Goal: Task Accomplishment & Management: Manage account settings

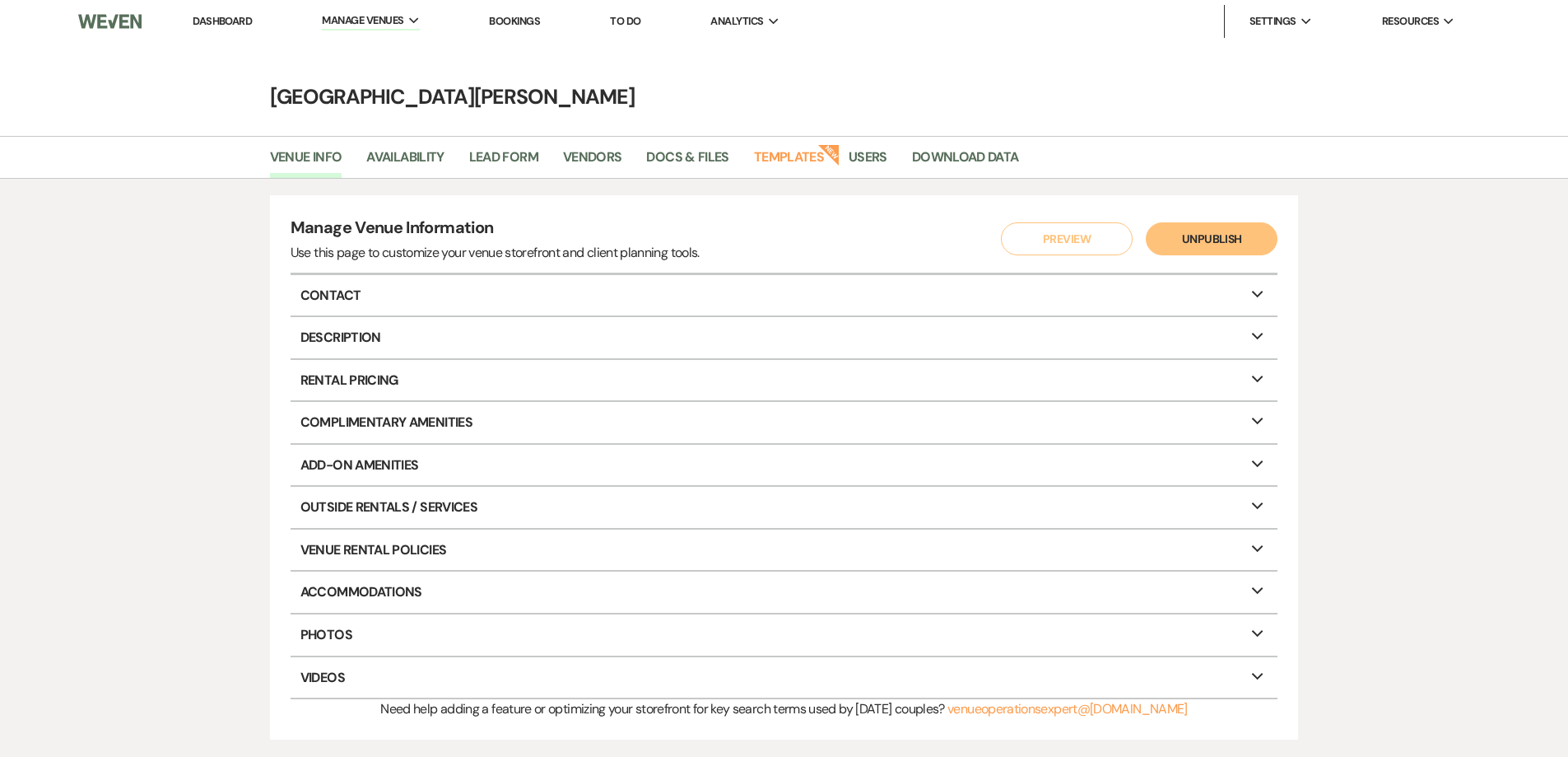
click at [214, 14] on link "Dashboard" at bounding box center [222, 21] width 59 height 14
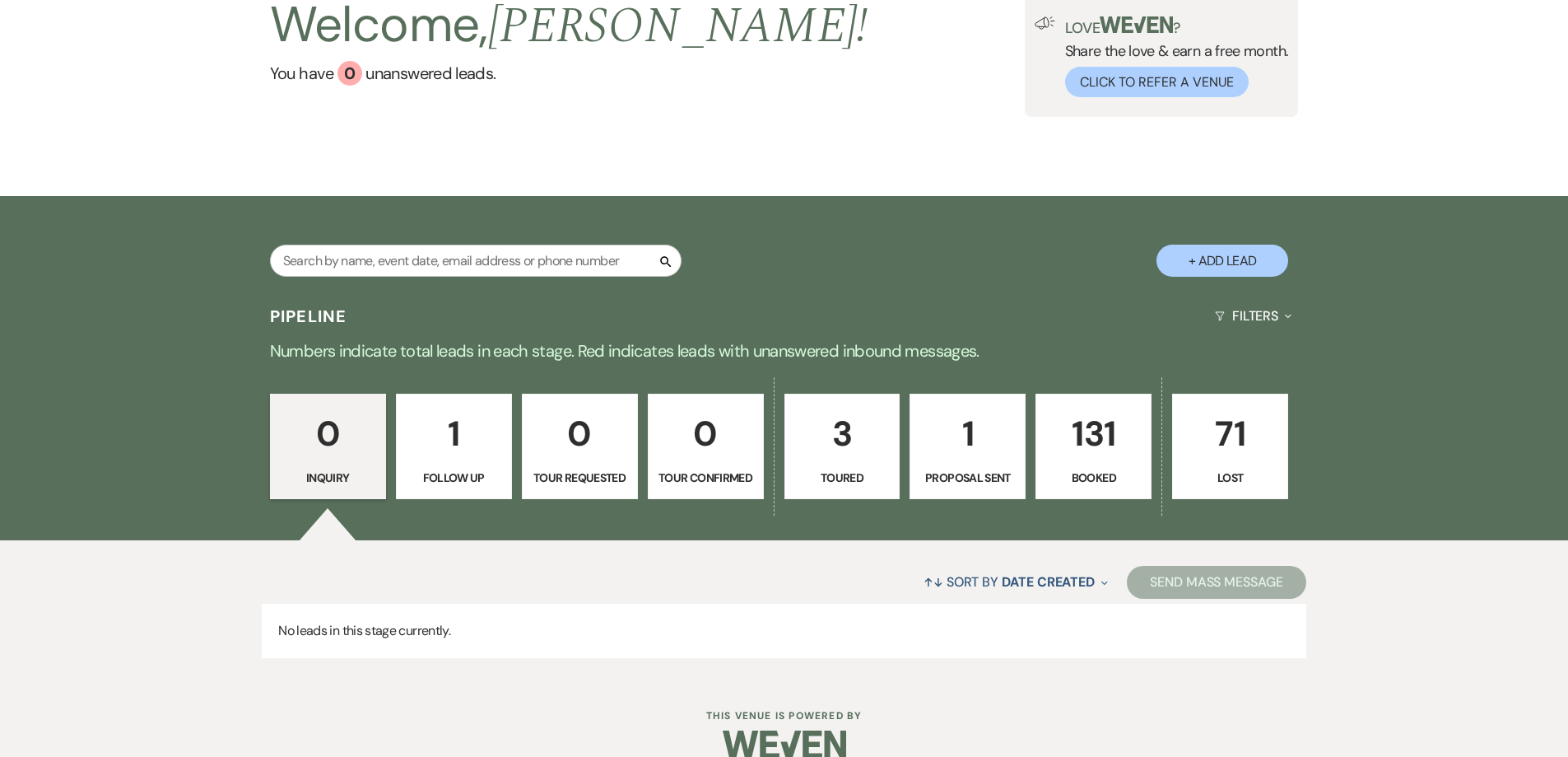
scroll to position [158, 0]
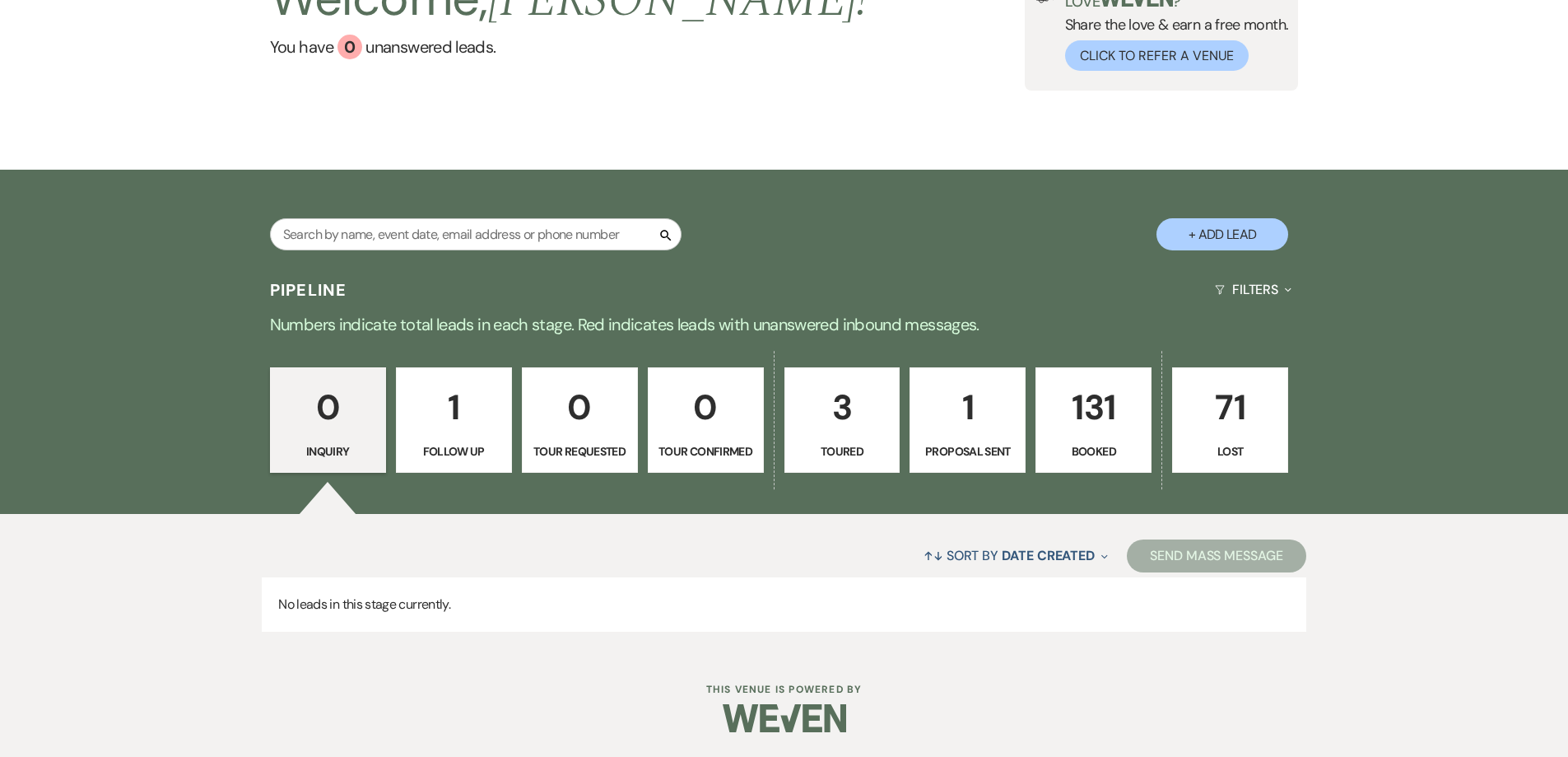
click at [1102, 411] on p "131" at bounding box center [1093, 407] width 95 height 55
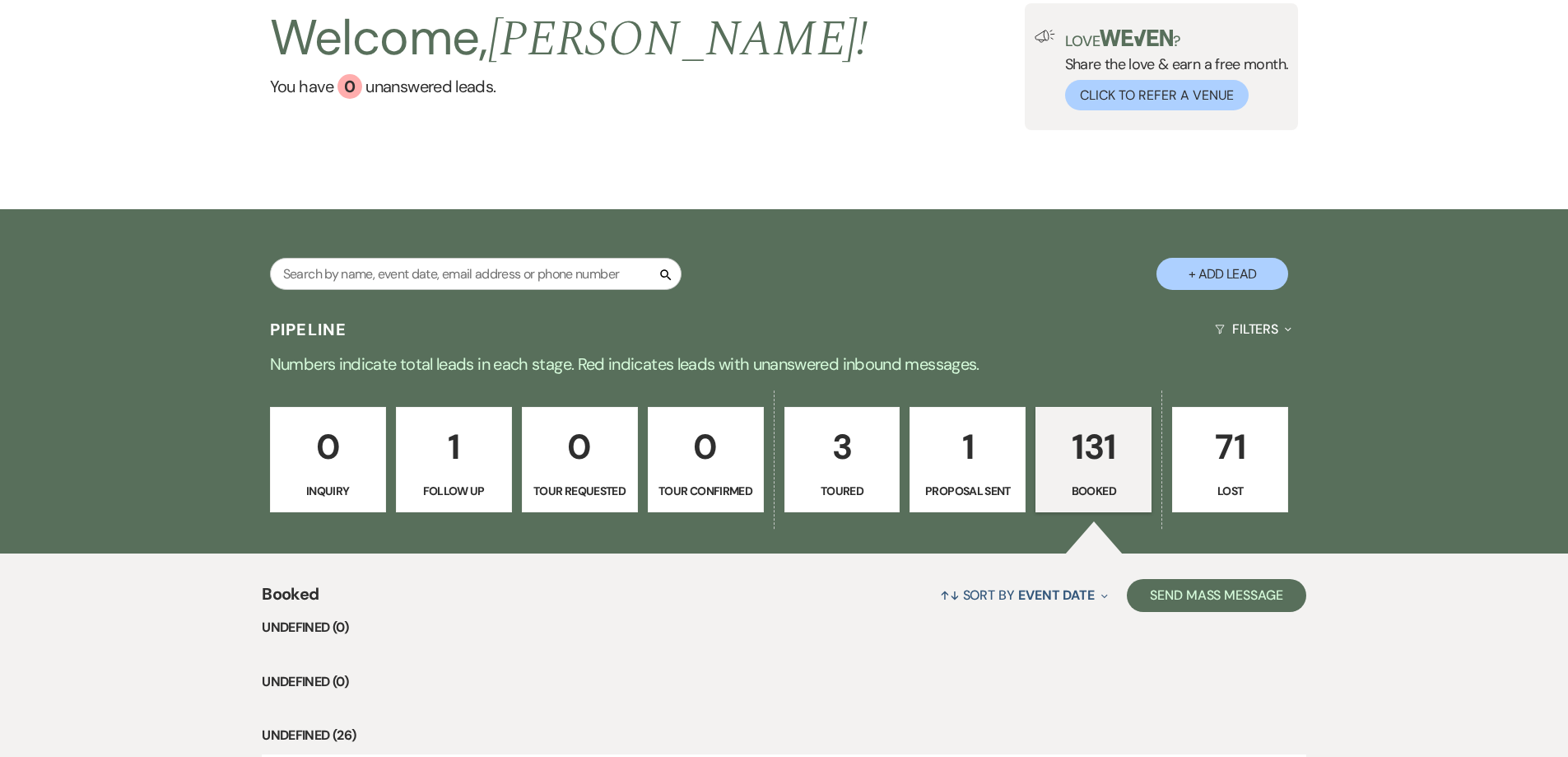
click at [471, 573] on div "↑↓ Sort By Event Date Expand Send Mass Message" at bounding box center [812, 595] width 987 height 44
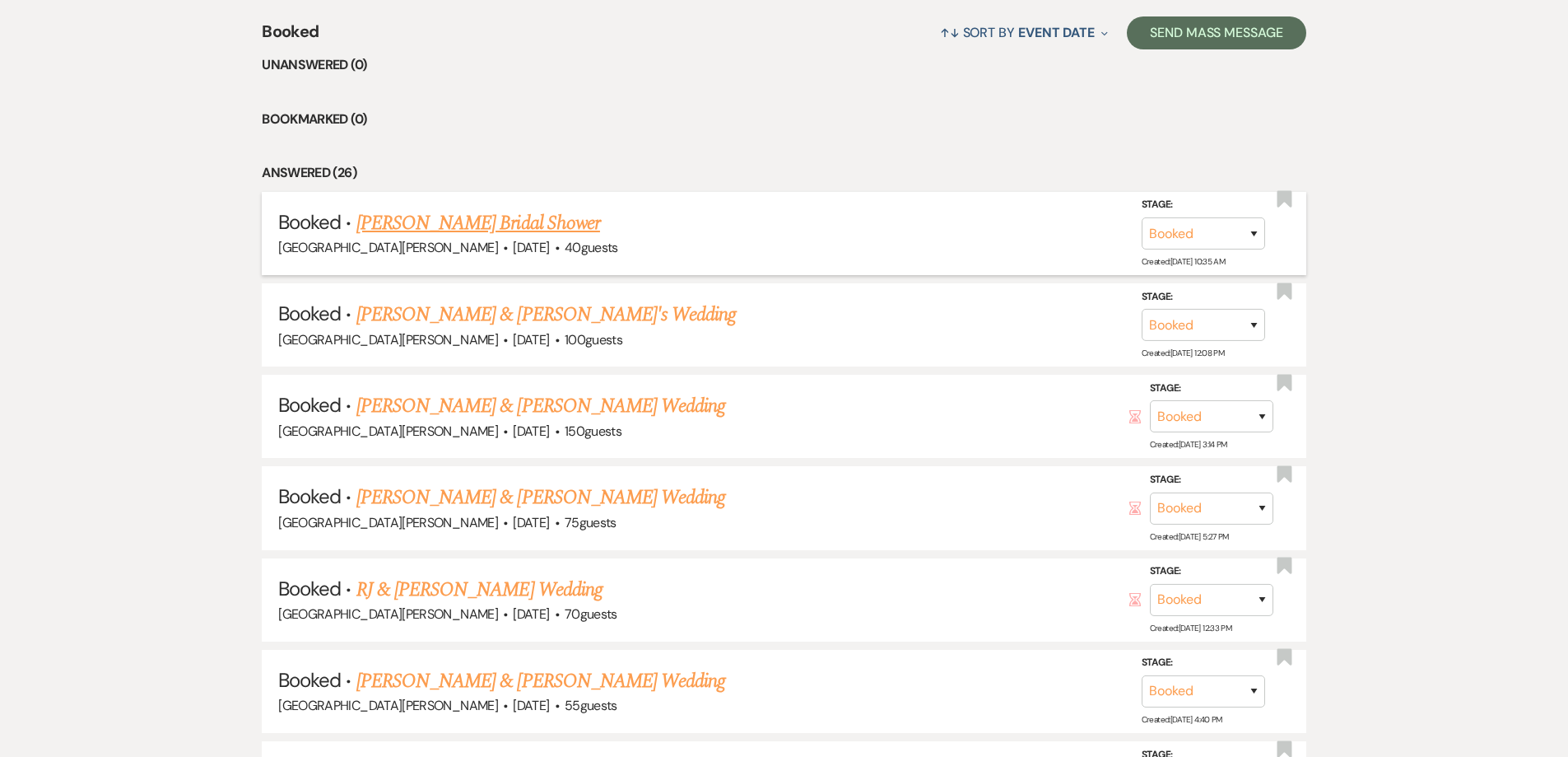
scroll to position [652, 0]
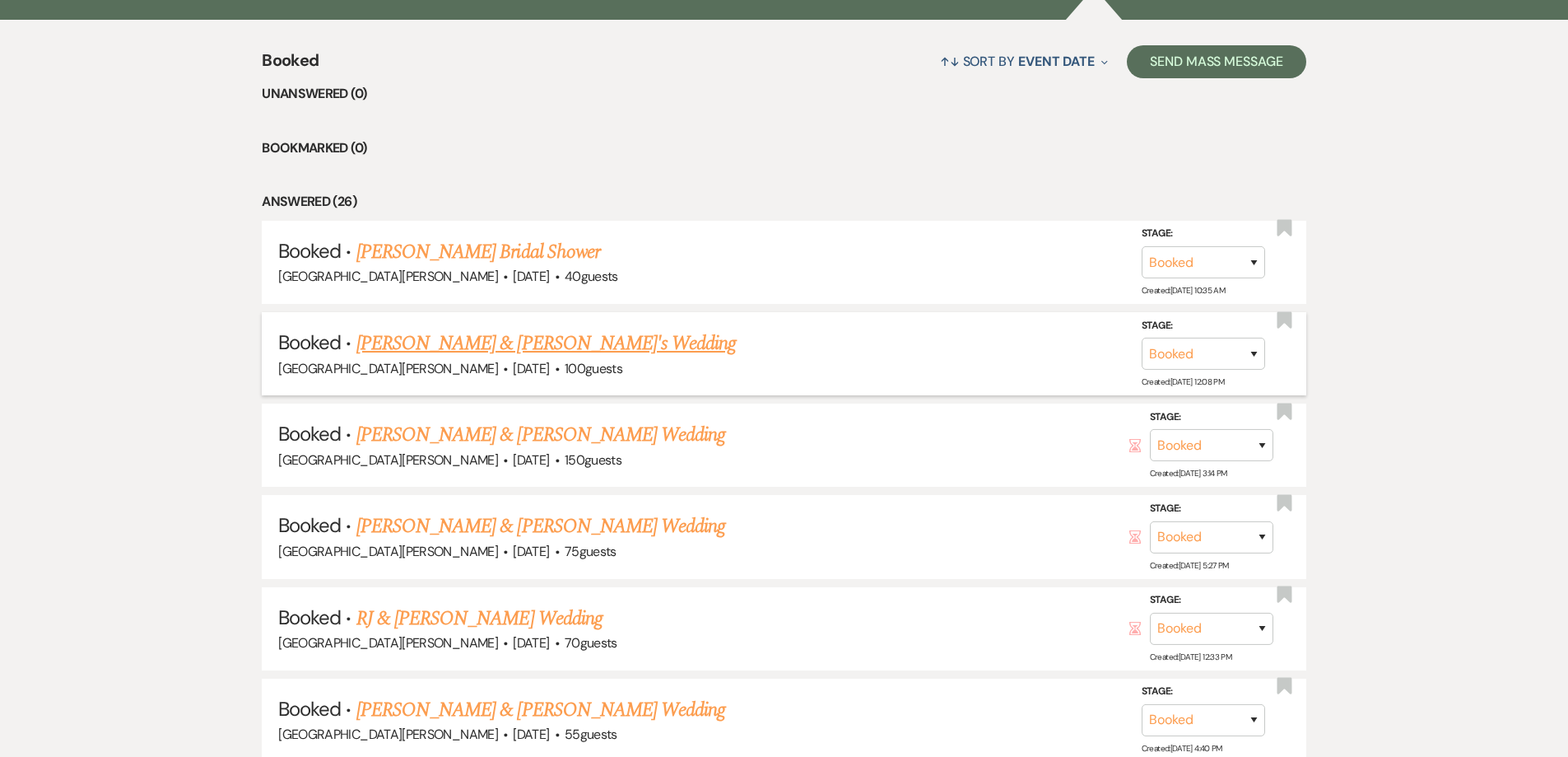
click at [531, 347] on link "[PERSON_NAME] & [PERSON_NAME]'s Wedding" at bounding box center [546, 343] width 381 height 30
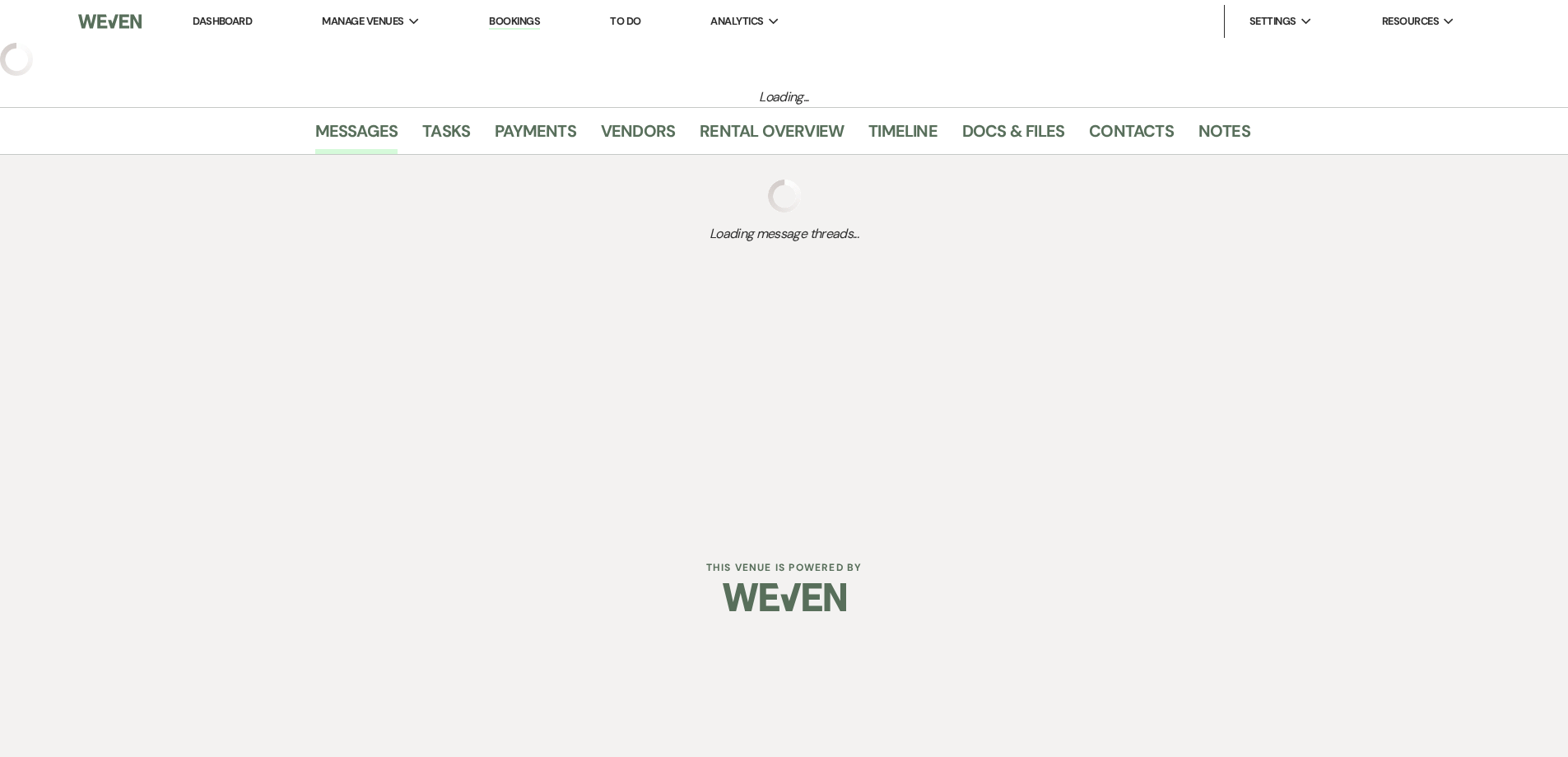
select select "20"
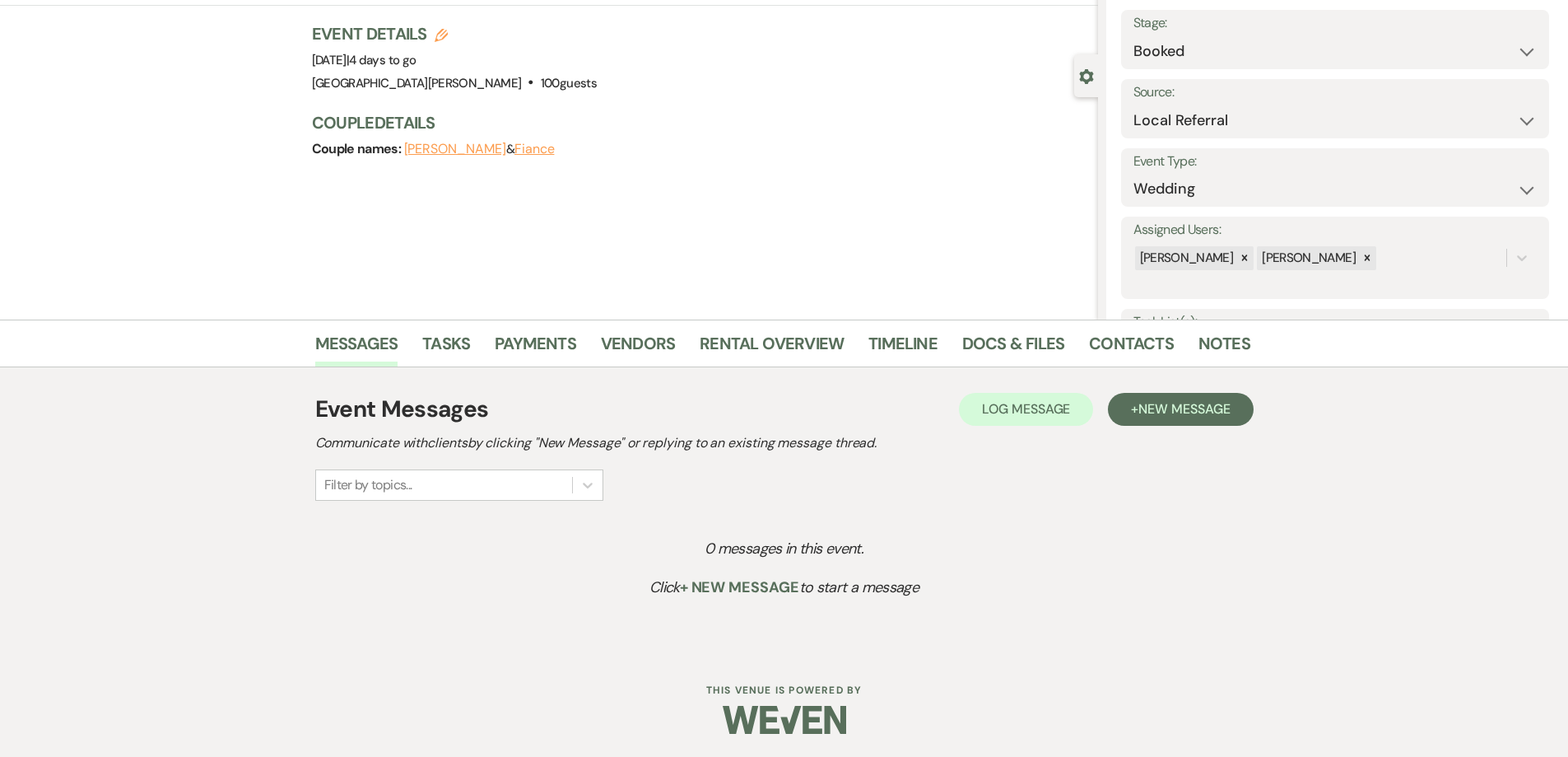
scroll to position [96, 0]
click at [1232, 338] on link "Notes" at bounding box center [1225, 347] width 52 height 37
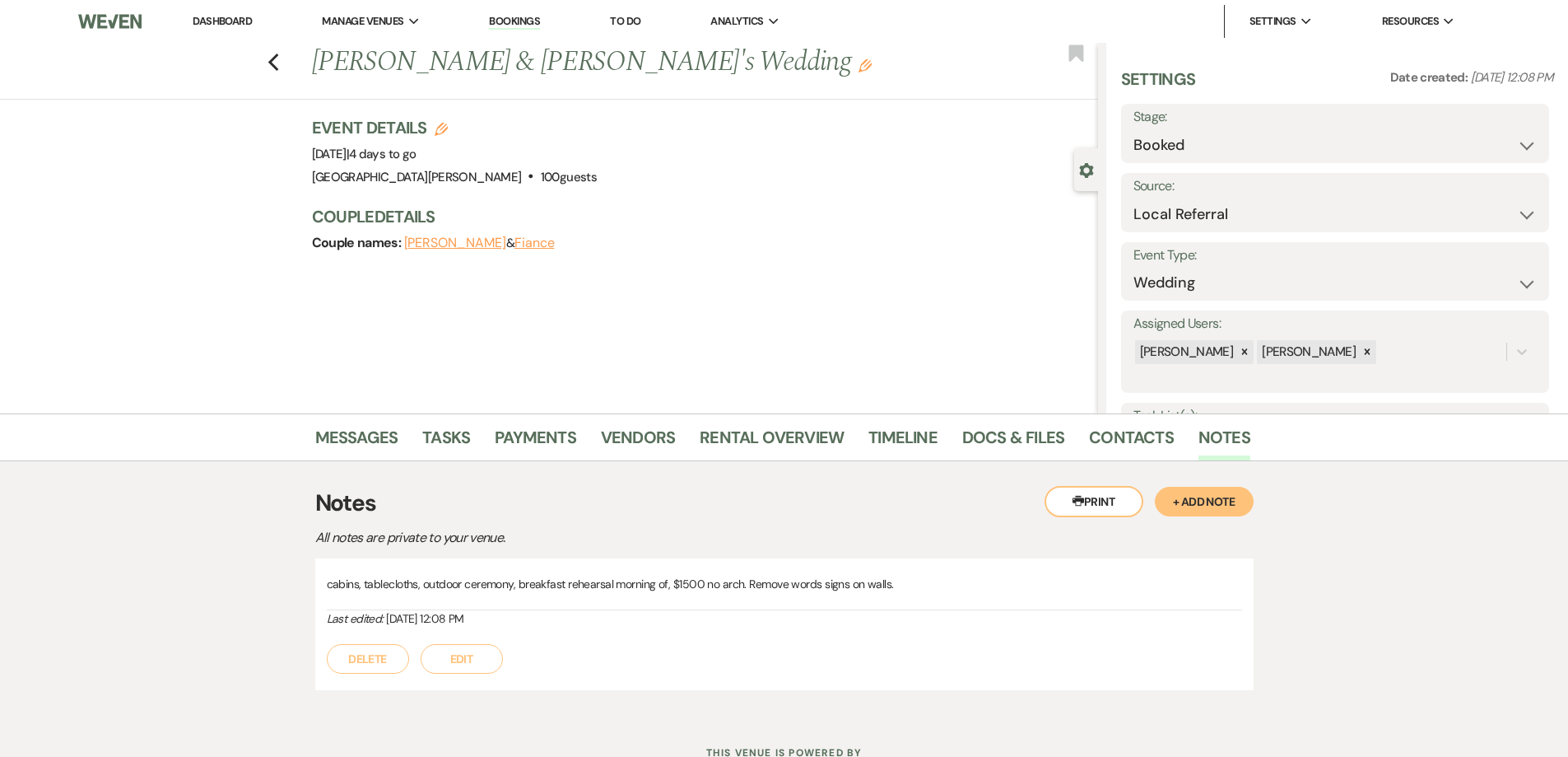
click at [217, 11] on li "Dashboard" at bounding box center [222, 22] width 76 height 33
click at [224, 16] on link "Dashboard" at bounding box center [222, 21] width 59 height 14
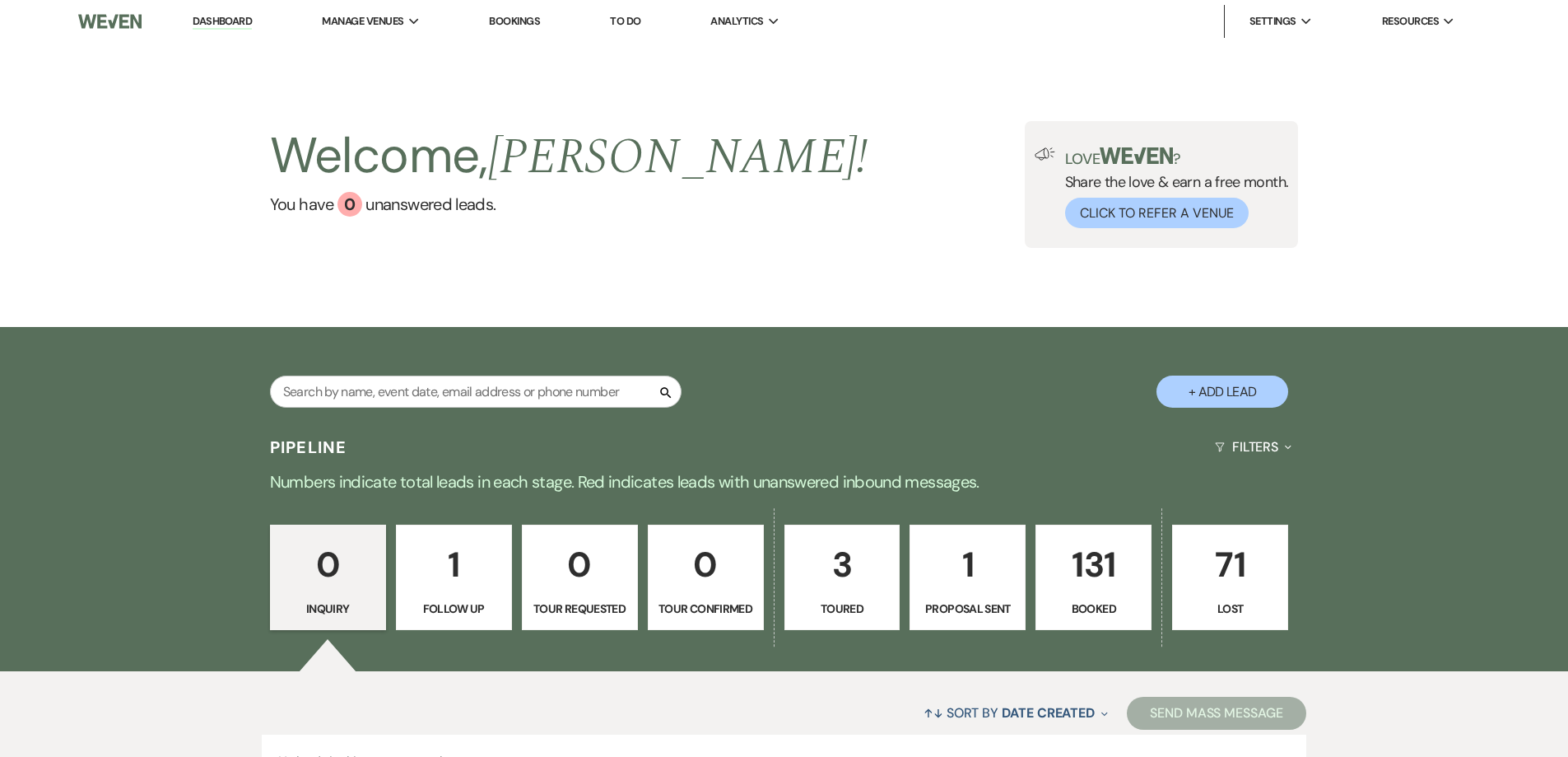
click at [1095, 567] on p "131" at bounding box center [1093, 564] width 95 height 55
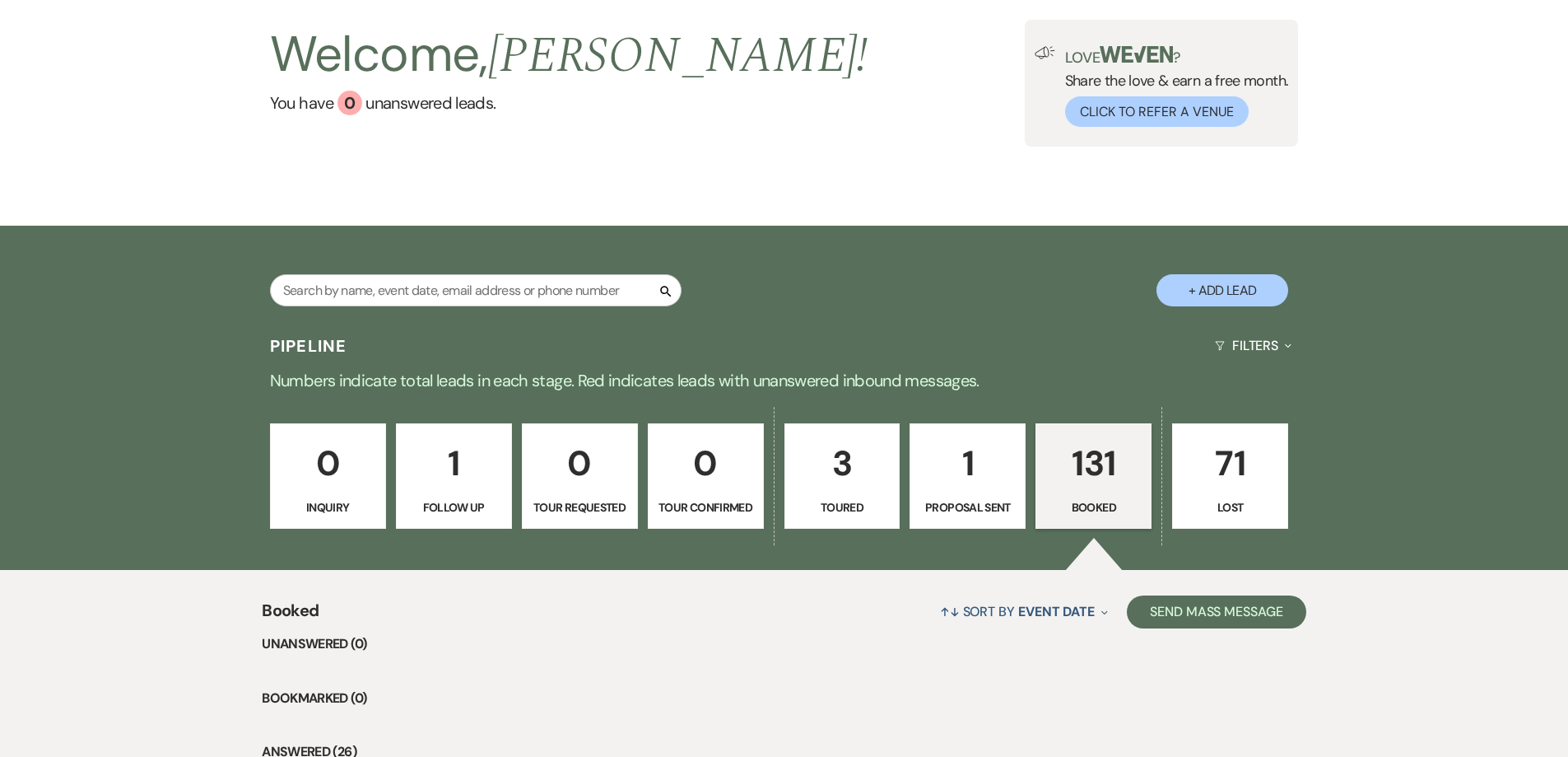
scroll to position [412, 0]
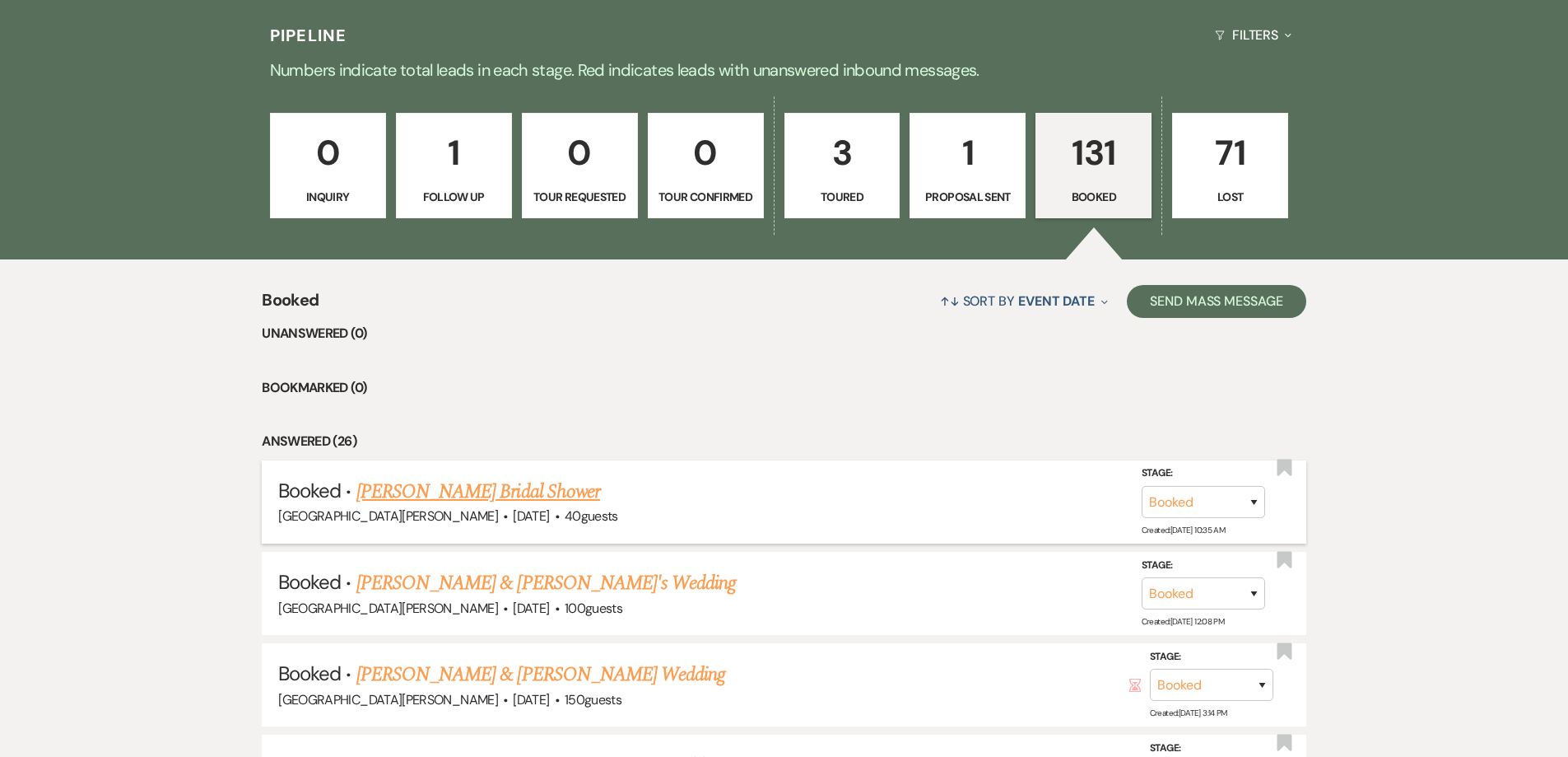
click at [501, 491] on link "[PERSON_NAME] Bridal Shower" at bounding box center [478, 491] width 244 height 30
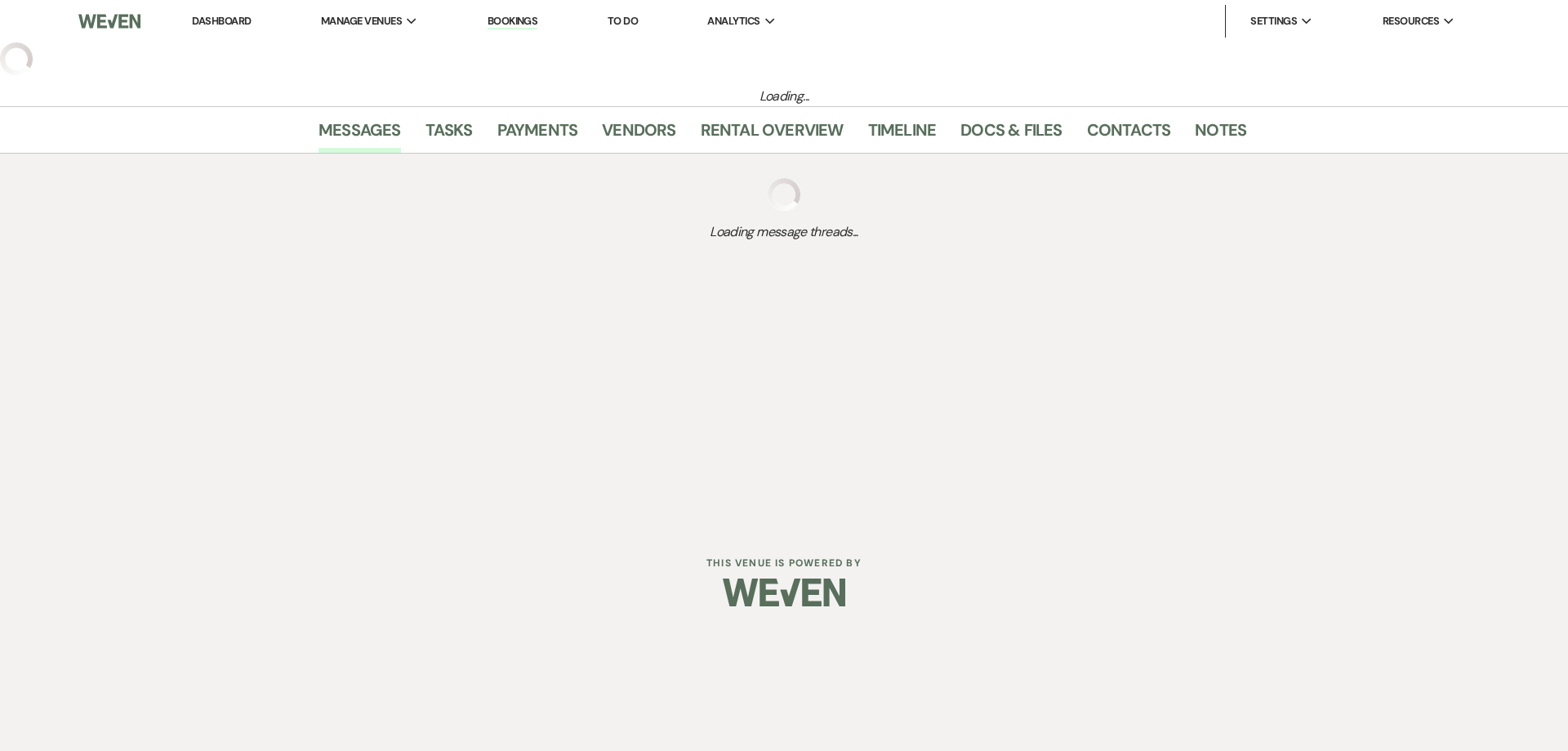
select select "5"
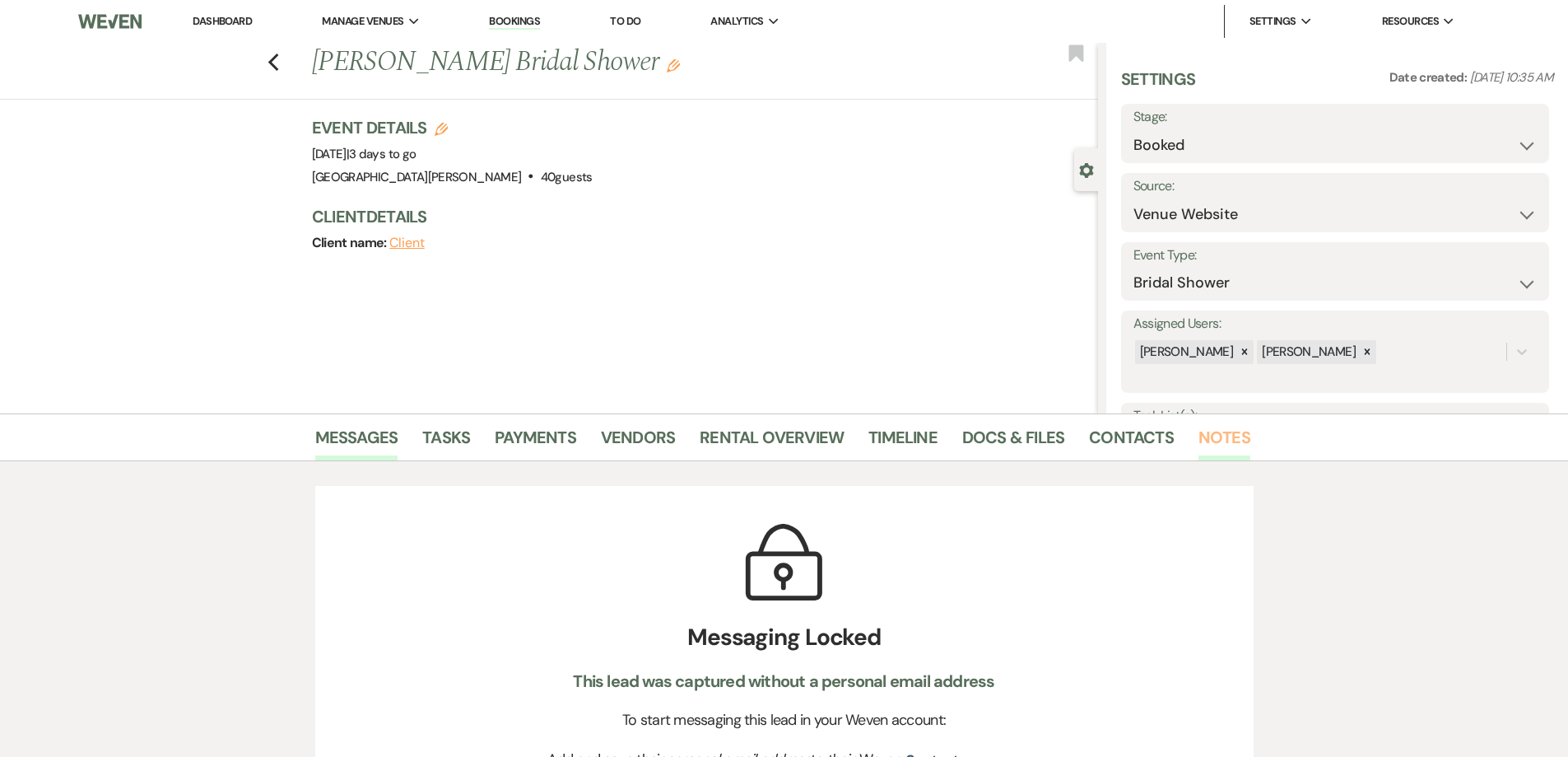
click at [1215, 436] on link "Notes" at bounding box center [1225, 443] width 52 height 37
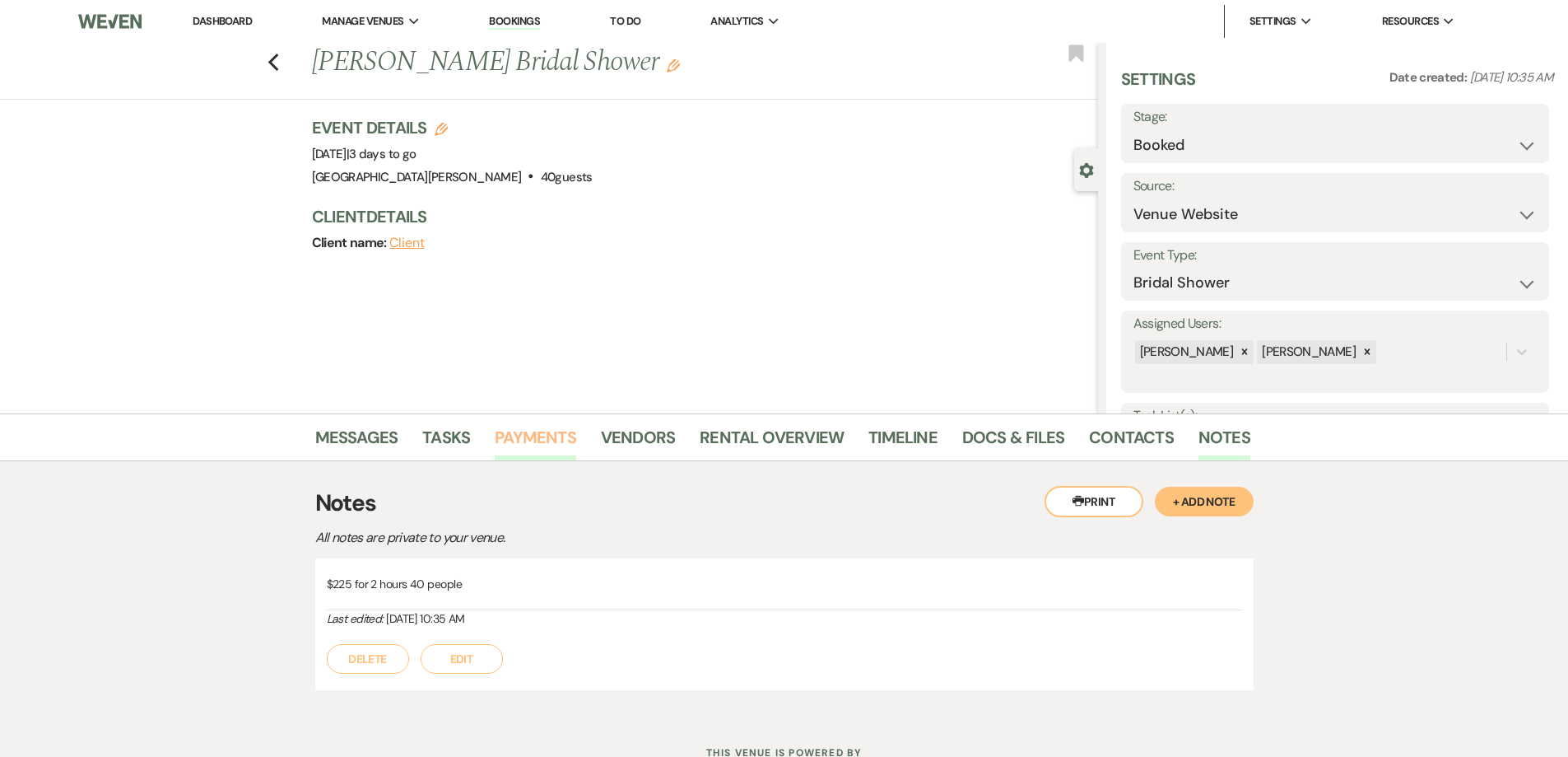
click at [533, 433] on link "Payments" at bounding box center [536, 443] width 82 height 37
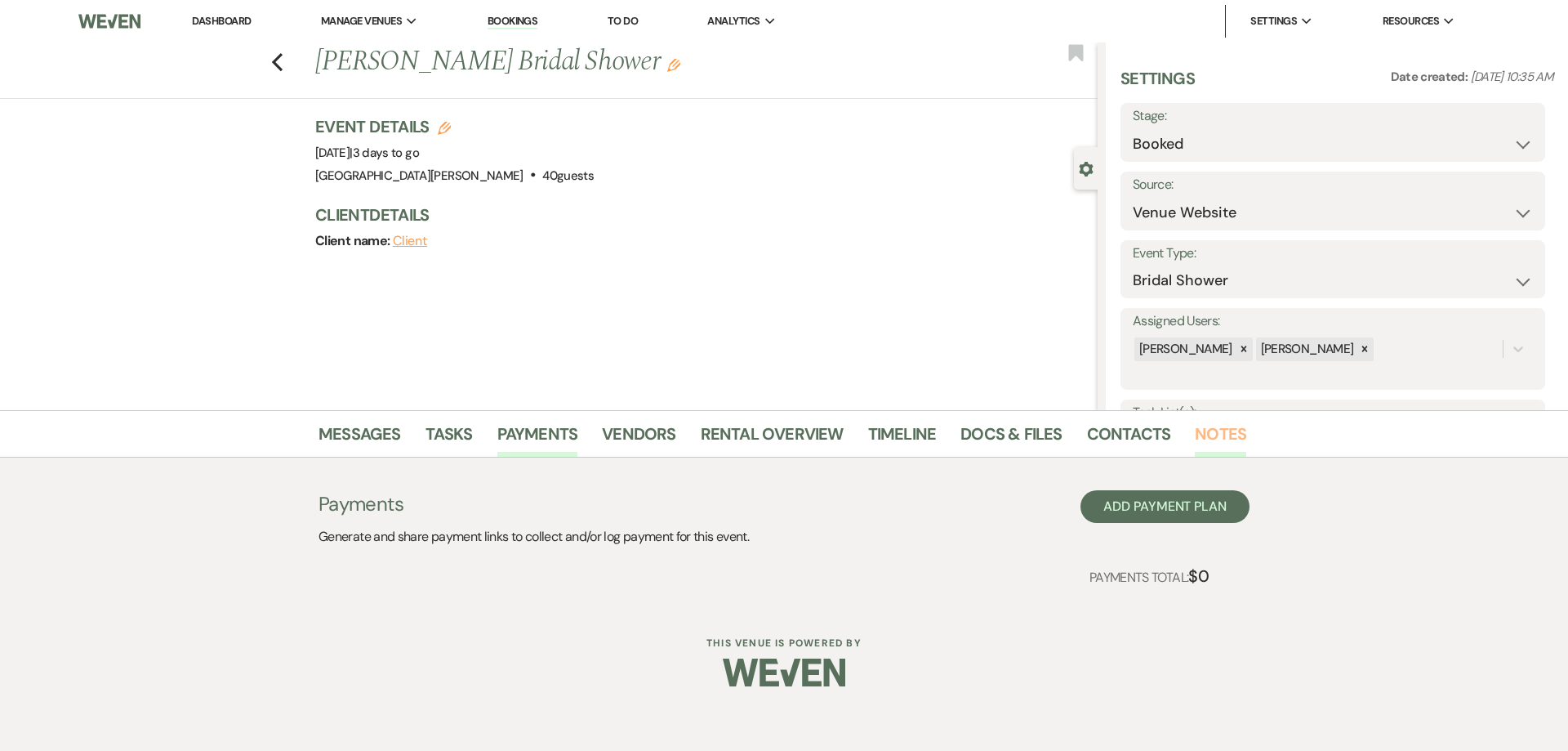
click at [1215, 429] on link "Notes" at bounding box center [1221, 439] width 52 height 36
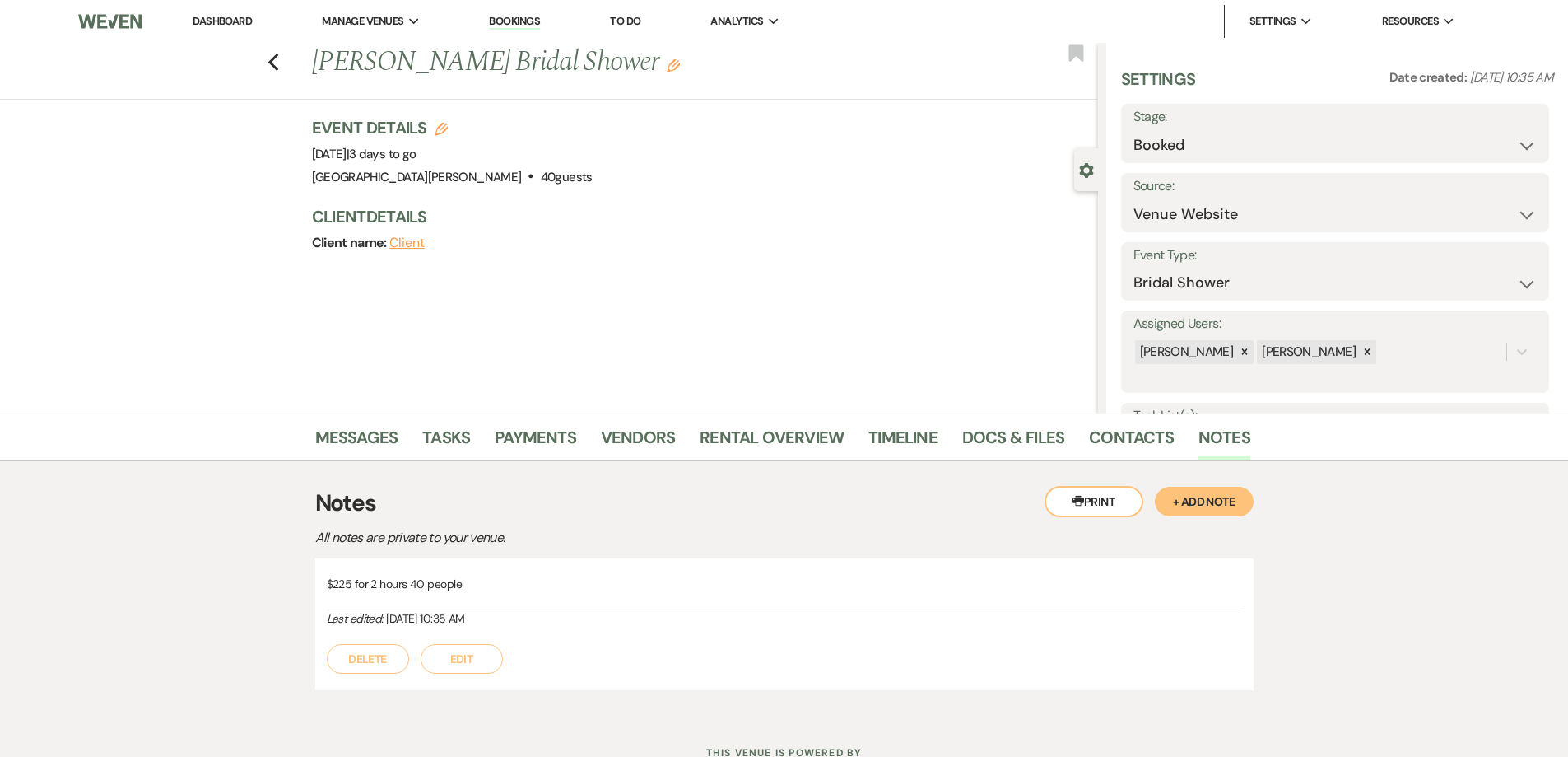
click at [1214, 498] on button "+ Add Note" at bounding box center [1204, 502] width 98 height 30
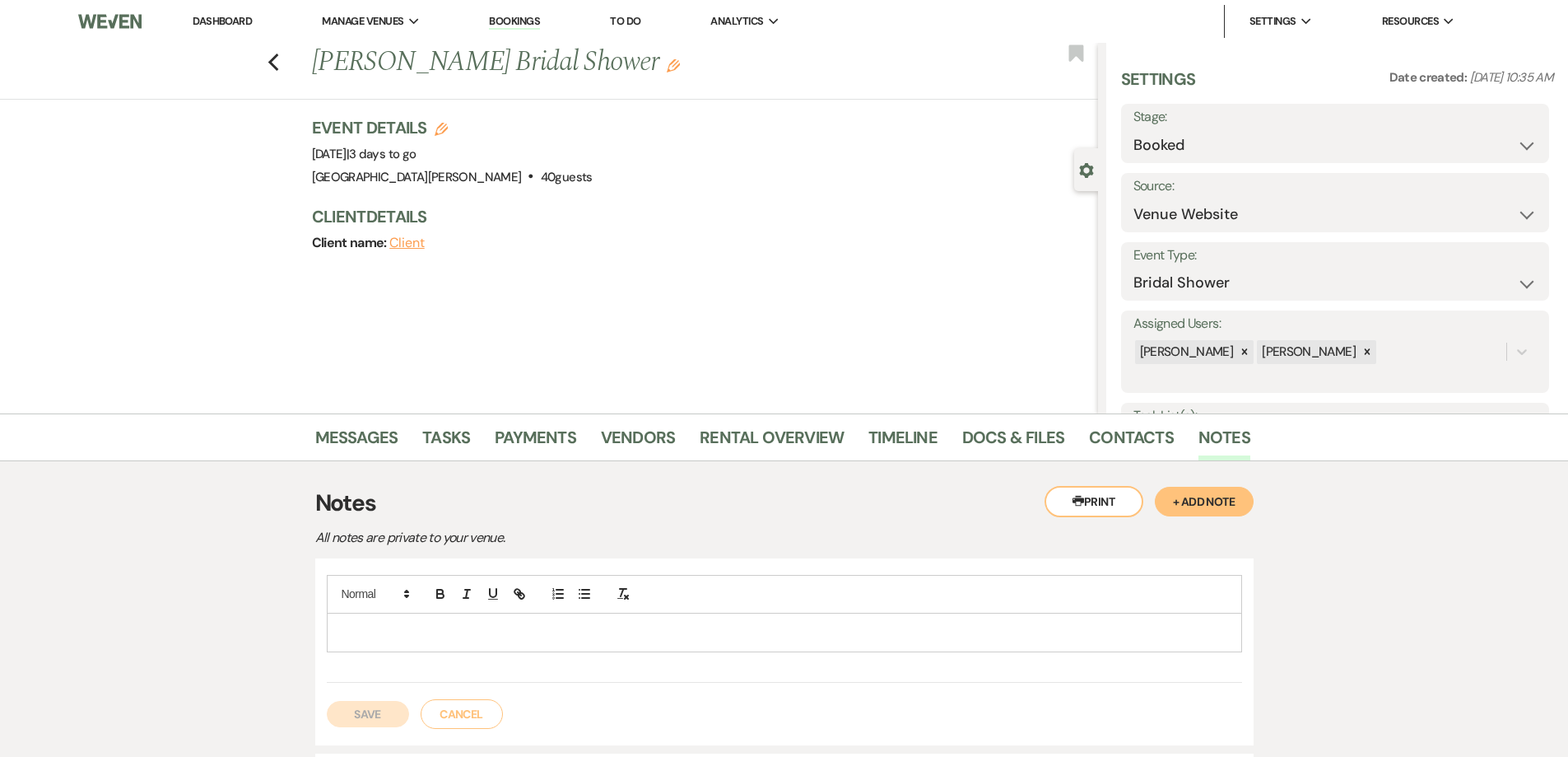
click at [345, 625] on p at bounding box center [784, 632] width 889 height 18
click at [368, 716] on button "Save" at bounding box center [368, 713] width 83 height 26
